Goal: Task Accomplishment & Management: Complete application form

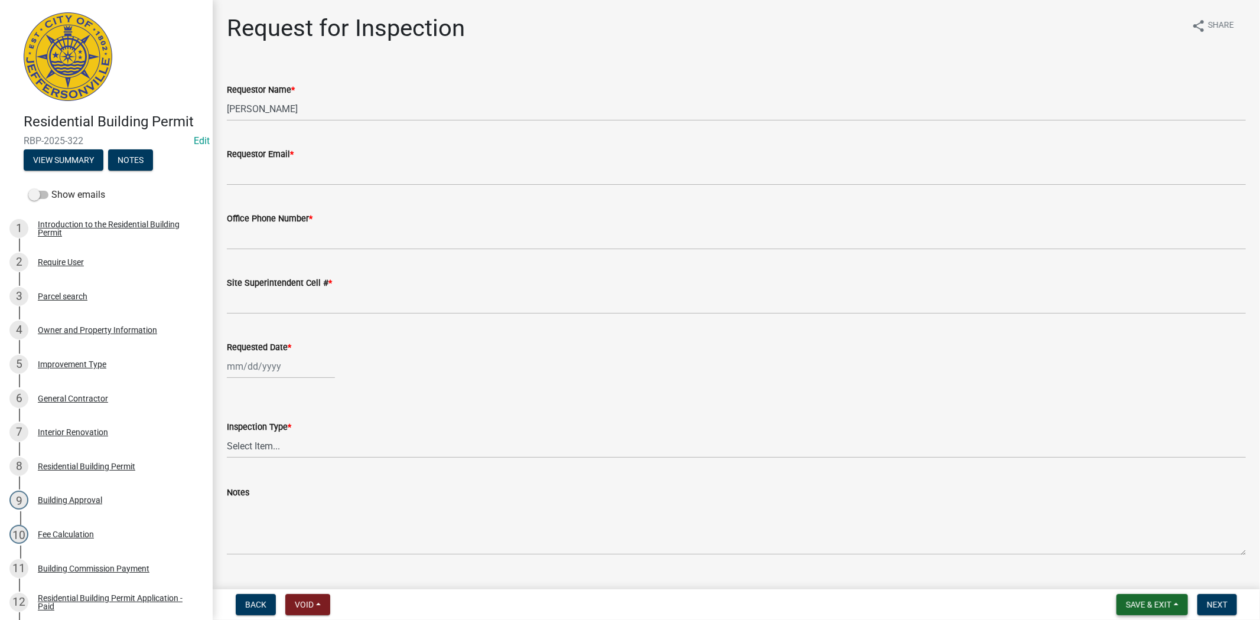
click at [1156, 607] on span "Save & Exit" at bounding box center [1148, 604] width 45 height 9
click at [1119, 574] on button "Save & Exit" at bounding box center [1140, 574] width 94 height 28
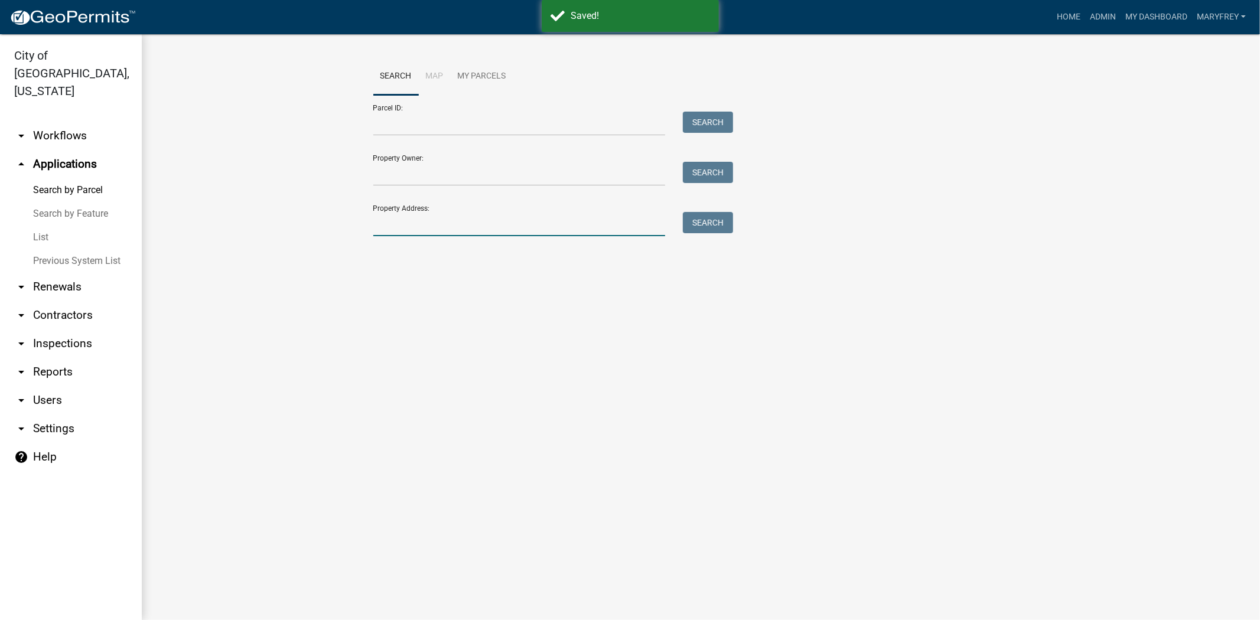
click at [409, 236] on input "Property Address:" at bounding box center [519, 224] width 292 height 24
type input "7974 lucas"
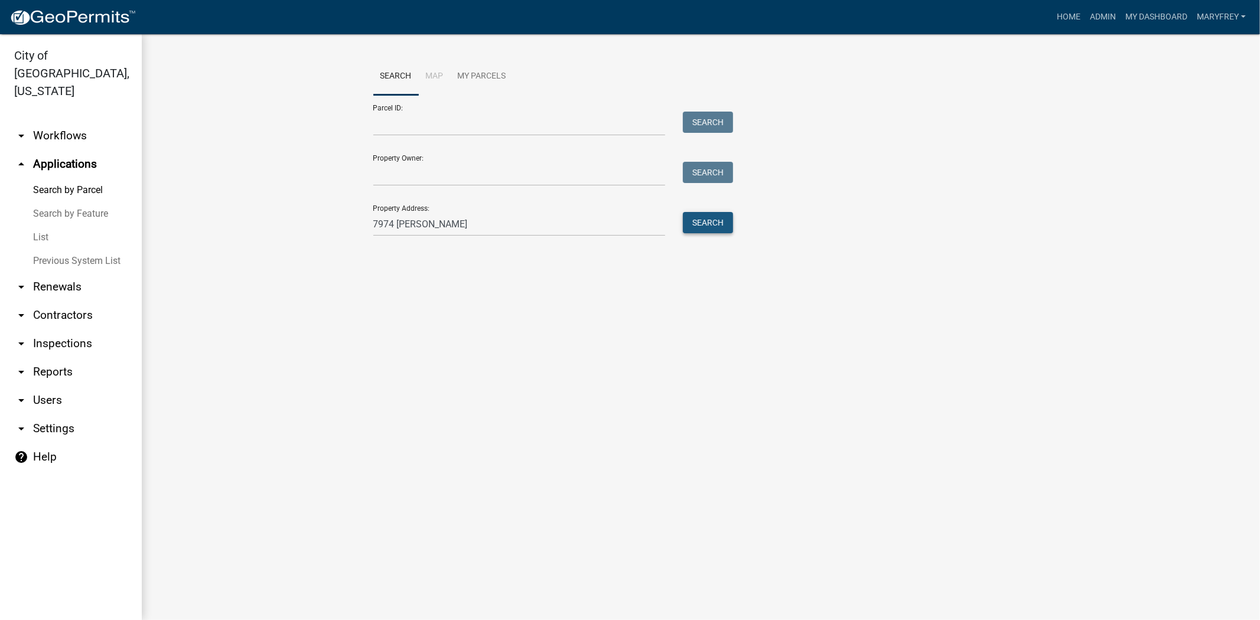
click at [710, 223] on button "Search" at bounding box center [708, 222] width 50 height 21
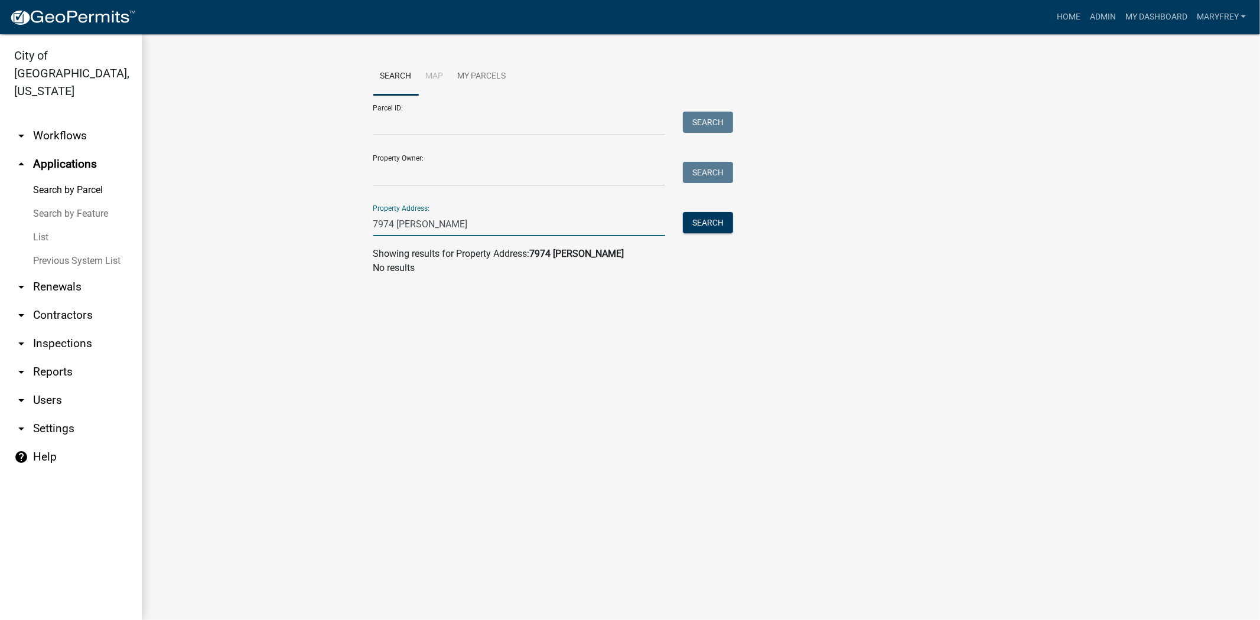
drag, startPoint x: 432, startPoint y: 225, endPoint x: 311, endPoint y: 232, distance: 120.7
click at [319, 230] on wm-workflow-application-search-view "Search Map My Parcels Parcel ID: Search Property Owner: Search Property Address…" at bounding box center [700, 171] width 1071 height 227
click at [388, 133] on input "Parcel ID:" at bounding box center [519, 124] width 292 height 24
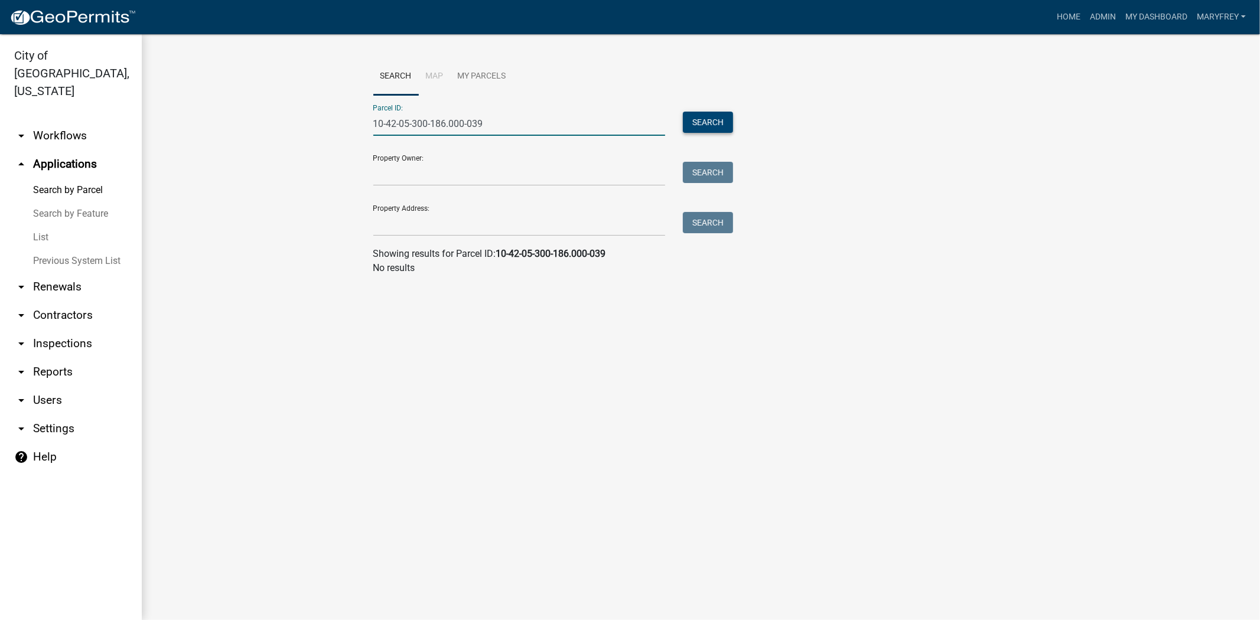
type input "10-42-05-300-186.000-039"
click at [708, 126] on button "Search" at bounding box center [708, 122] width 50 height 21
drag, startPoint x: 497, startPoint y: 132, endPoint x: 335, endPoint y: 139, distance: 162.0
click at [335, 139] on wm-workflow-application-search-view "Search Map My Parcels Parcel ID: 10-42-05-300-186.000-039 Search Property Owner…" at bounding box center [700, 171] width 1071 height 227
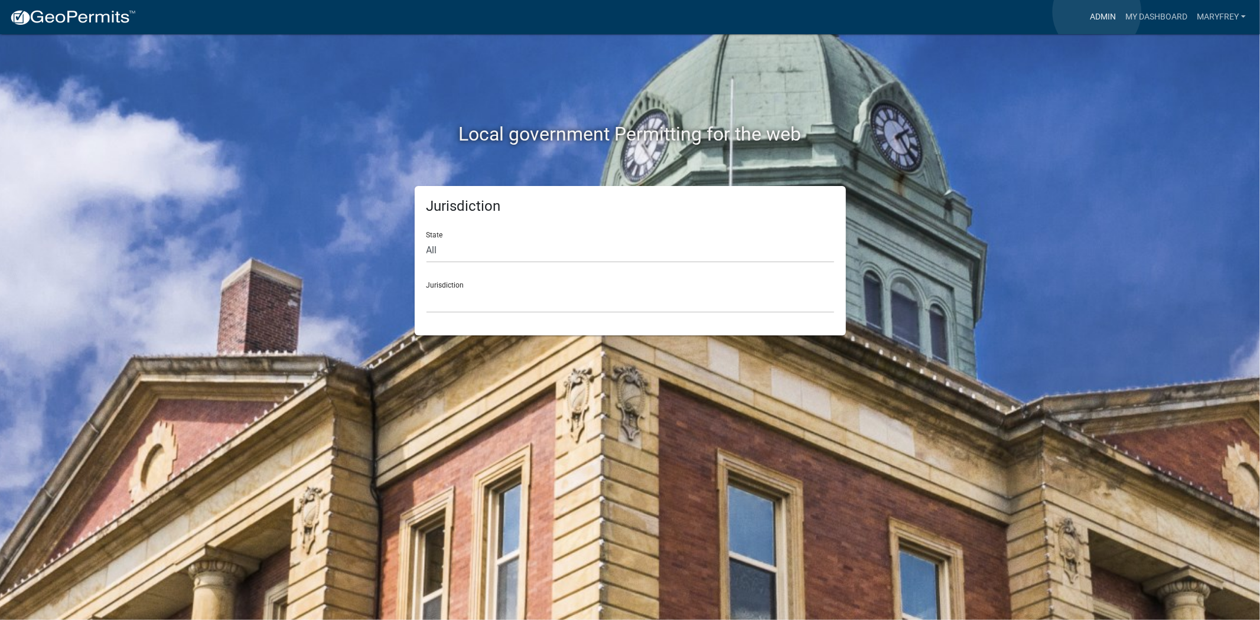
click at [1097, 12] on link "Admin" at bounding box center [1102, 17] width 35 height 22
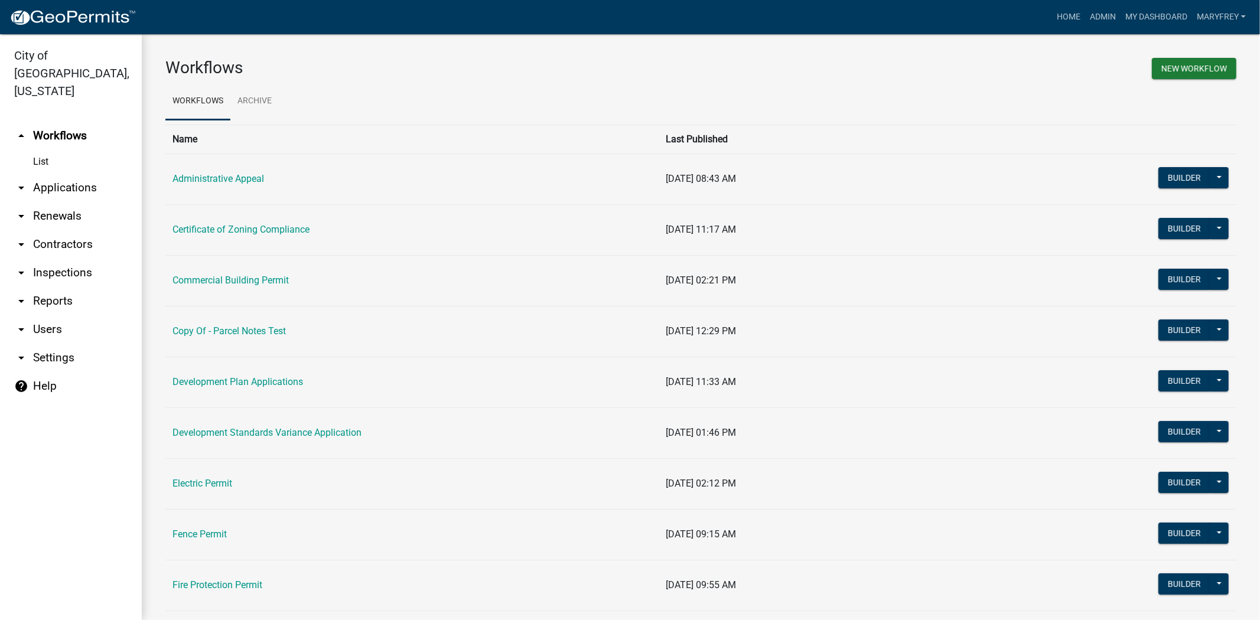
click at [63, 122] on link "arrow_drop_up Workflows" at bounding box center [71, 136] width 142 height 28
click at [53, 174] on link "arrow_drop_down Applications" at bounding box center [71, 188] width 142 height 28
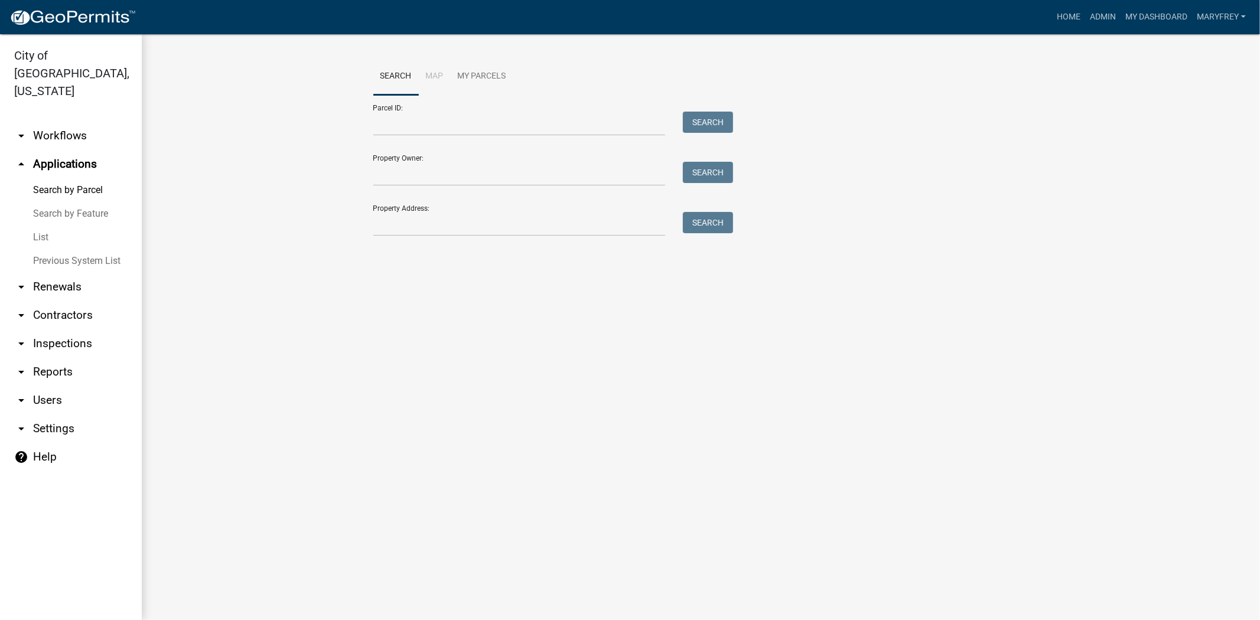
click at [48, 122] on link "arrow_drop_down Workflows" at bounding box center [71, 136] width 142 height 28
